Goal: Task Accomplishment & Management: Manage account settings

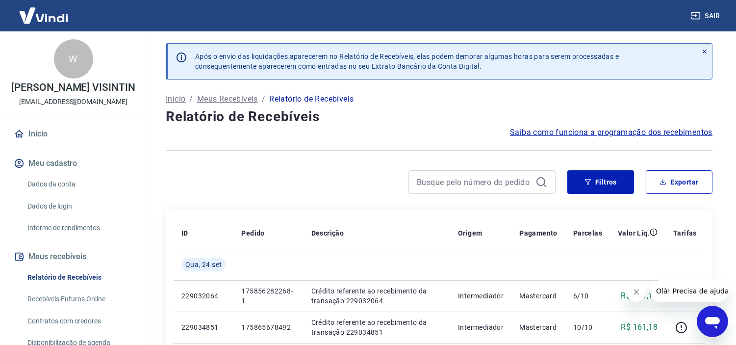
click at [30, 136] on link "Início" at bounding box center [73, 134] width 123 height 22
